Goal: Task Accomplishment & Management: Use online tool/utility

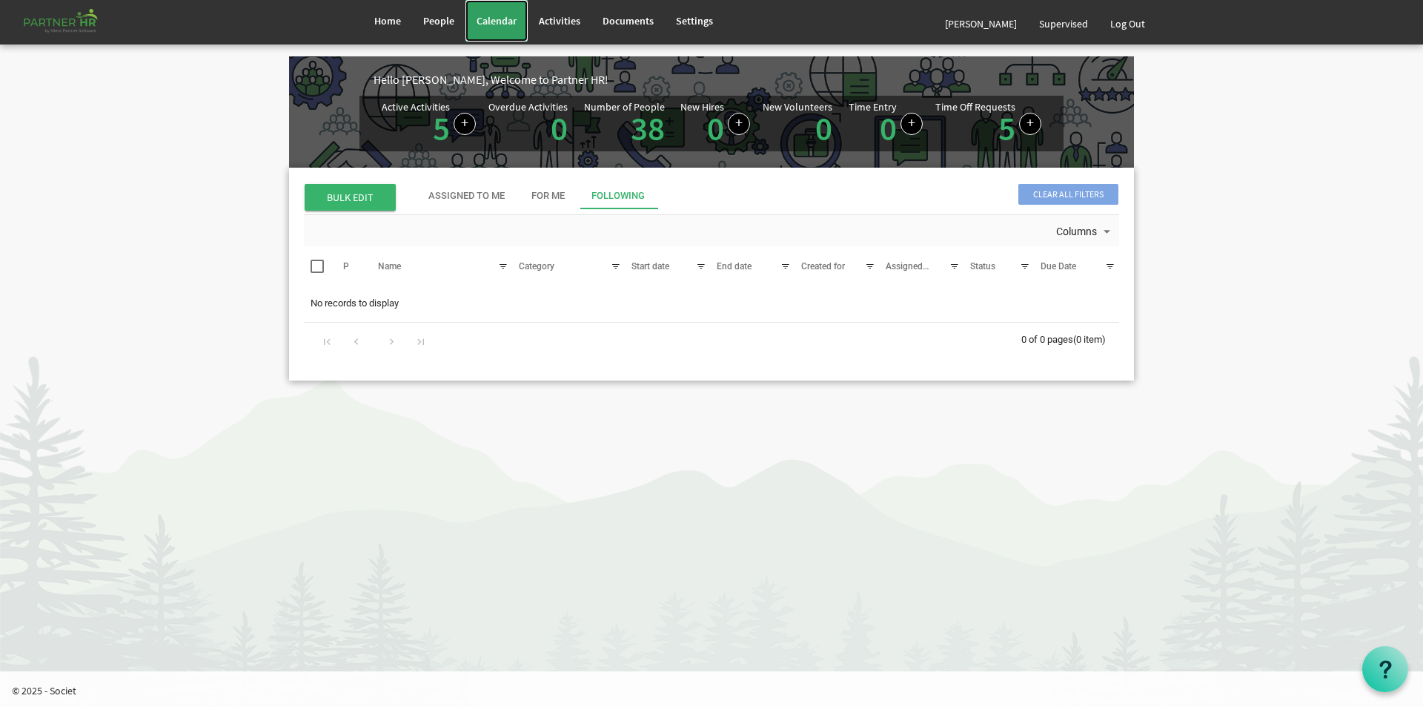
click at [482, 15] on span "Calendar" at bounding box center [497, 20] width 40 height 13
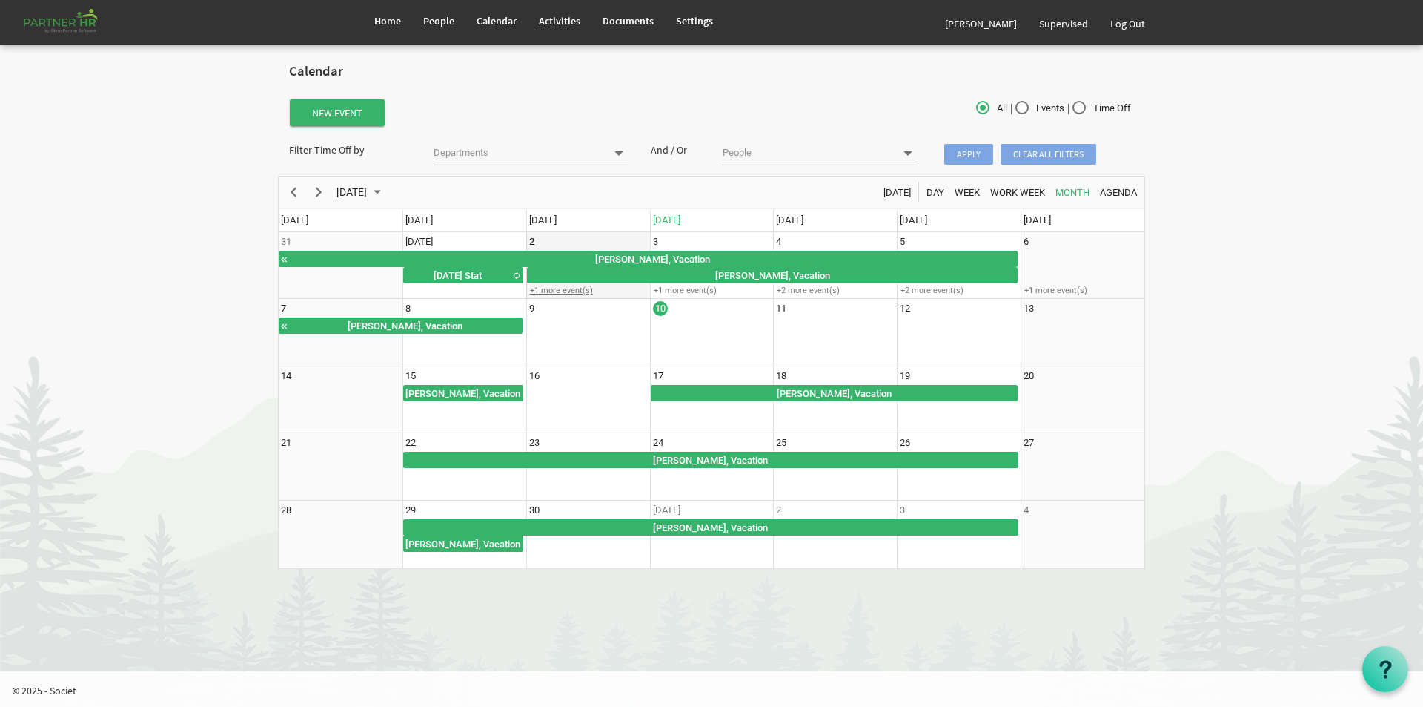
click at [555, 288] on div "+1 more event(s)" at bounding box center [588, 290] width 122 height 11
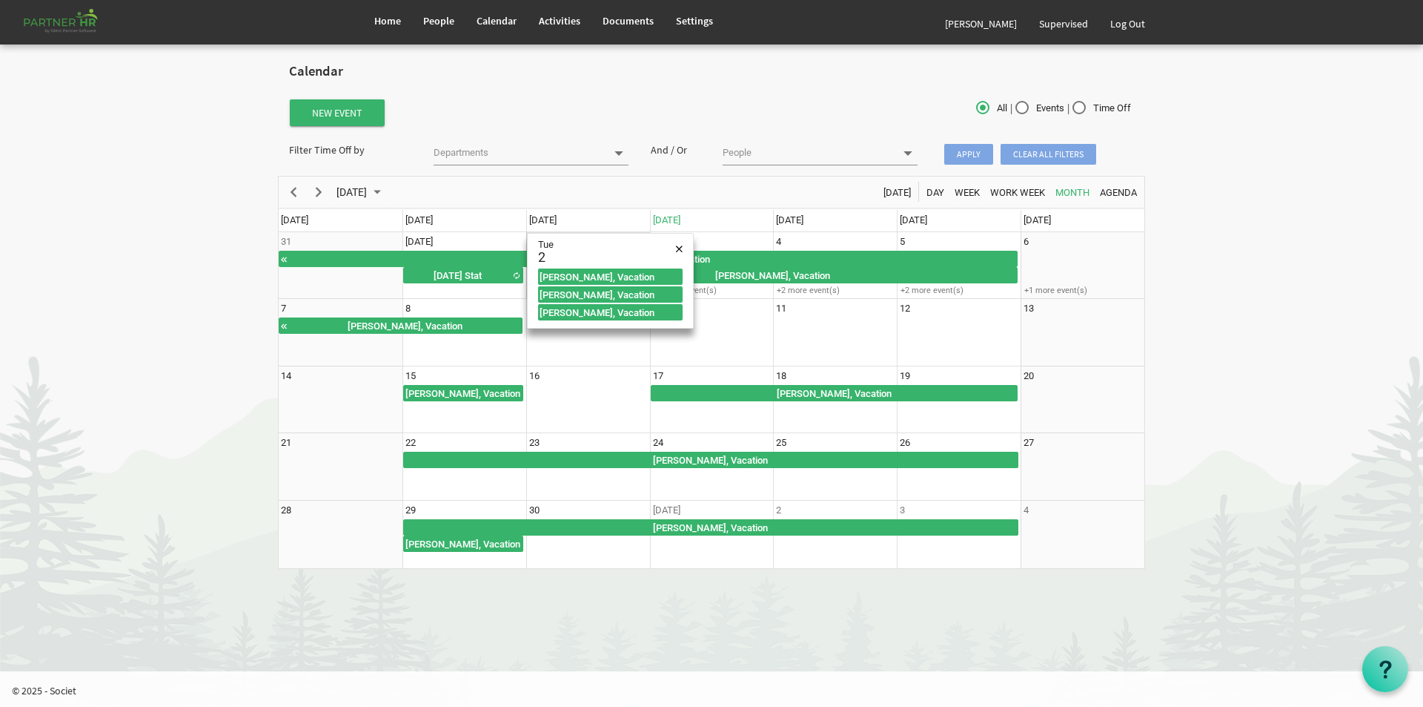
click at [1185, 305] on body "Home People Calendar" at bounding box center [711, 291] width 1423 height 583
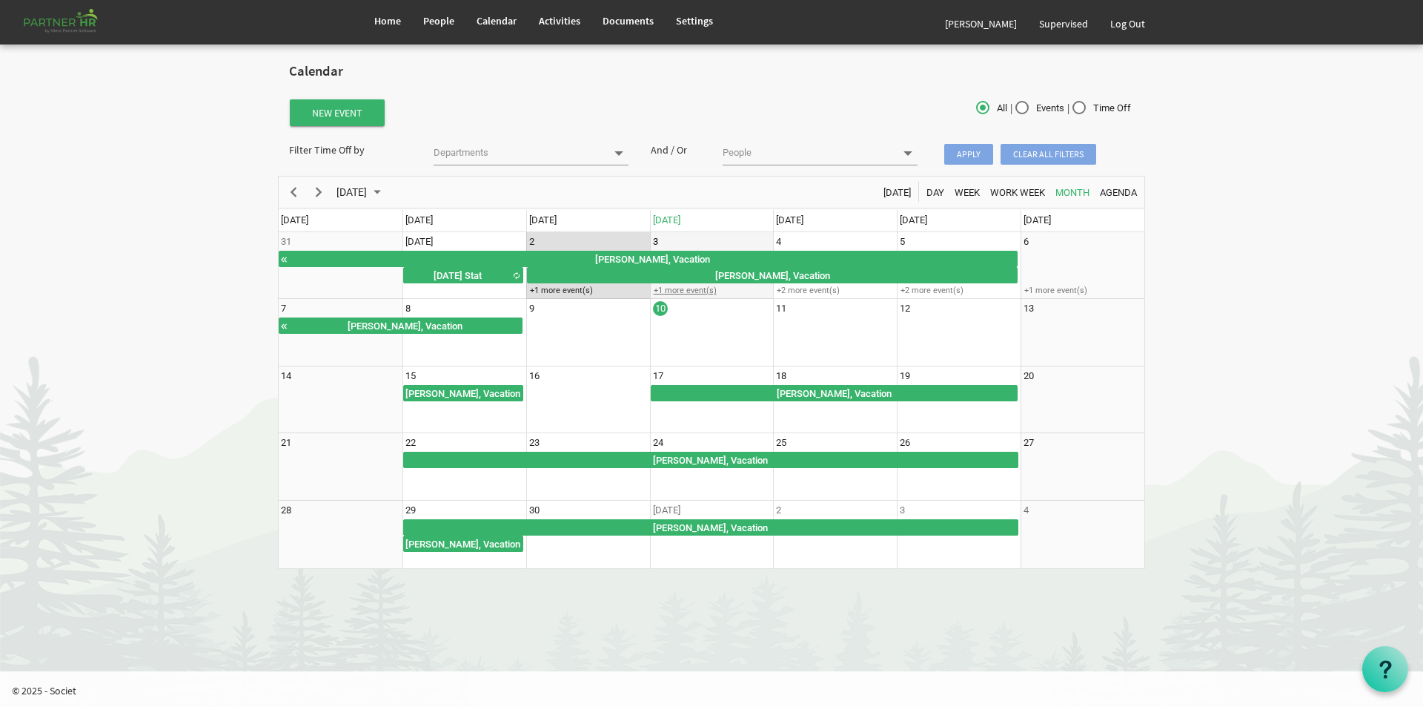
click at [701, 294] on div "+1 more event(s)" at bounding box center [712, 290] width 122 height 11
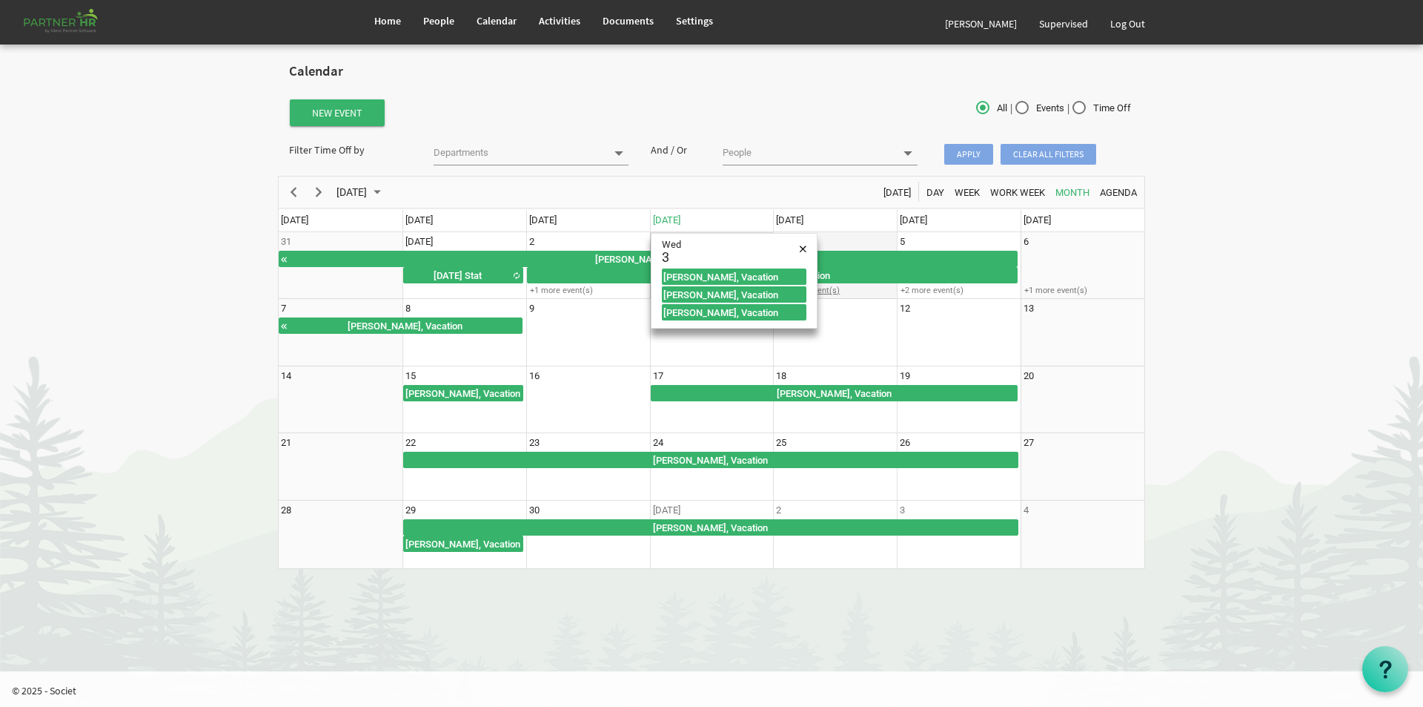
click at [830, 287] on div "+2 more event(s)" at bounding box center [835, 290] width 122 height 11
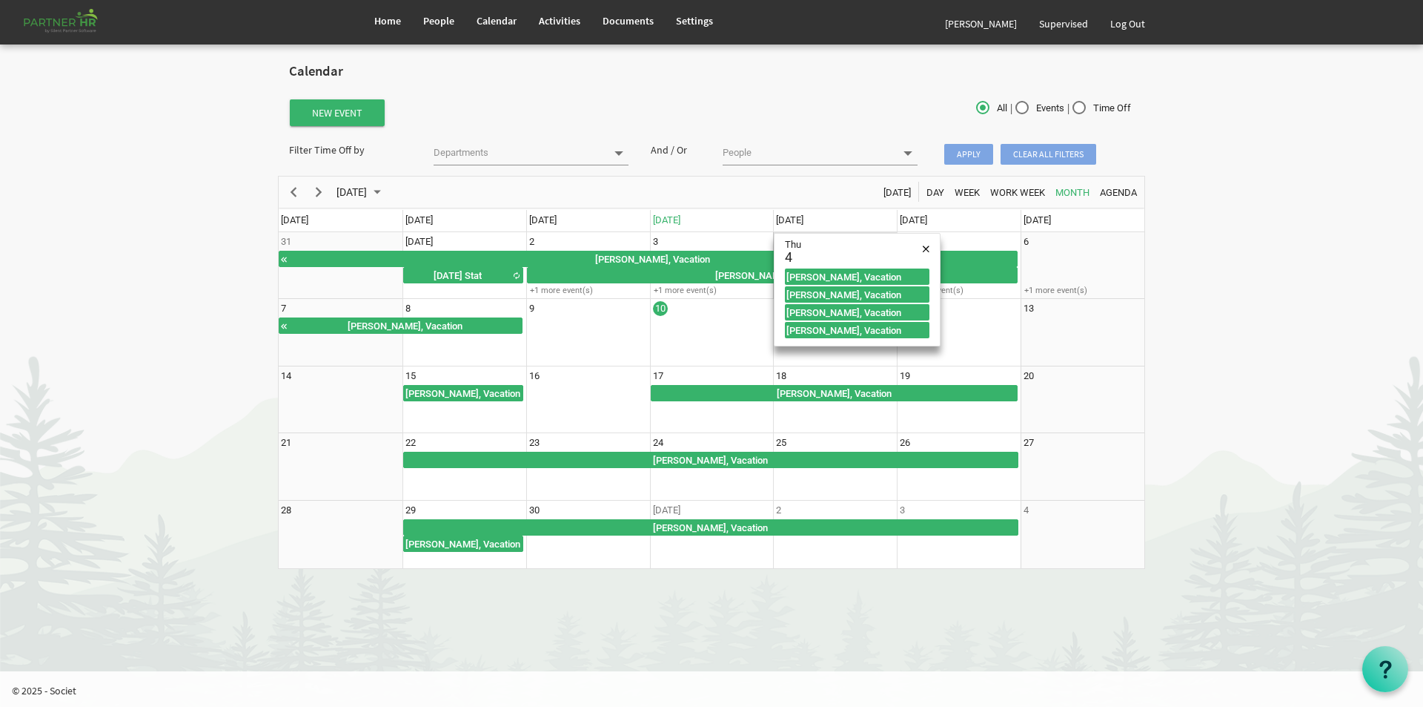
click at [649, 109] on div "New Event" at bounding box center [567, 113] width 578 height 30
